Goal: Complete application form

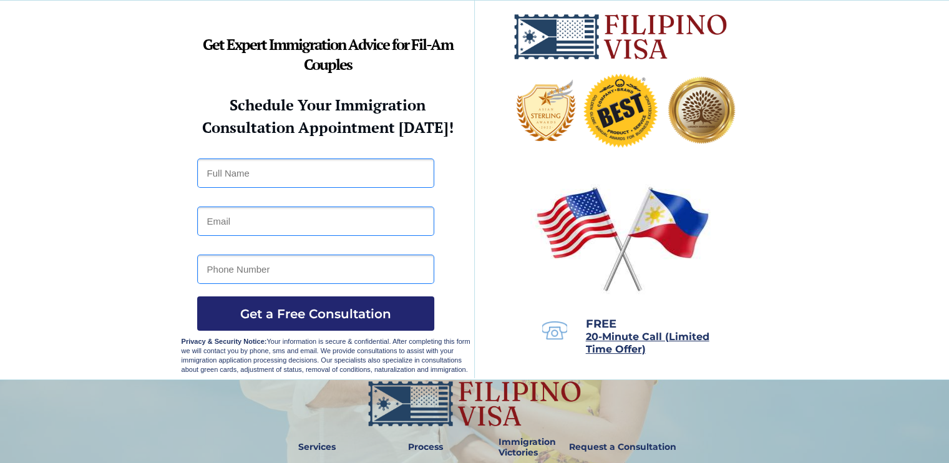
click at [411, 177] on input "text" at bounding box center [315, 172] width 237 height 29
click at [419, 172] on input "text" at bounding box center [315, 172] width 237 height 29
click at [407, 174] on input "text" at bounding box center [315, 172] width 237 height 29
type input "[PERSON_NAME]"
click at [205, 231] on input "email" at bounding box center [315, 220] width 237 height 29
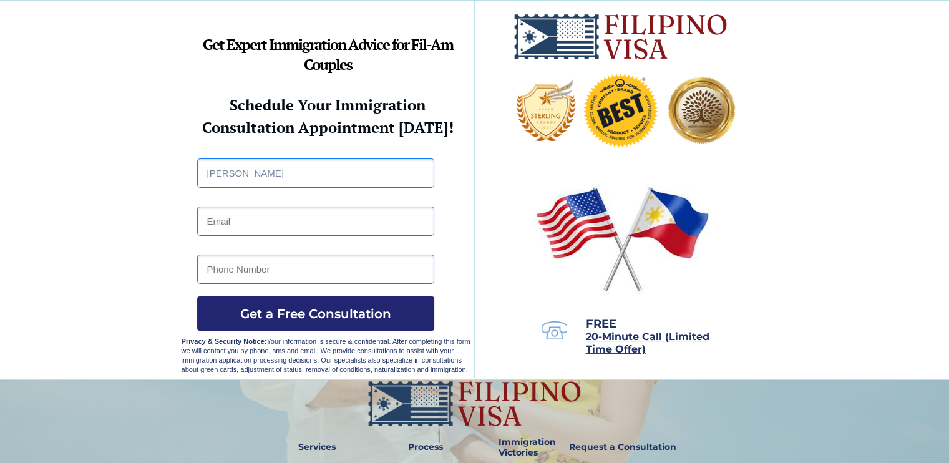
type input "[EMAIL_ADDRESS][DOMAIN_NAME]"
click at [245, 265] on input "tel" at bounding box center [315, 269] width 237 height 29
type input "09273912480"
